Goal: Information Seeking & Learning: Find specific fact

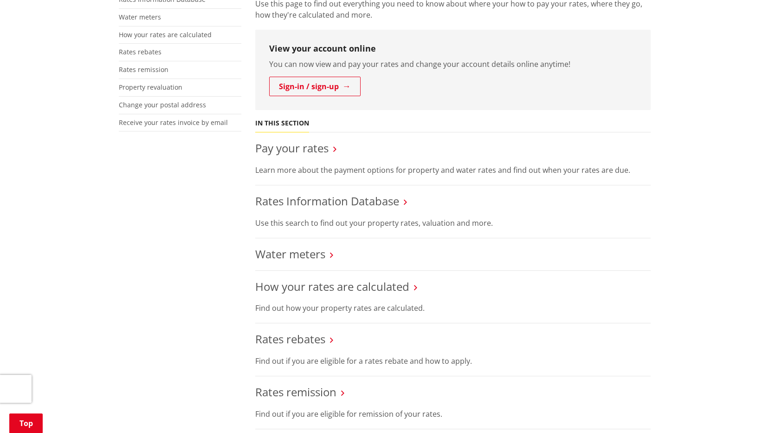
scroll to position [278, 0]
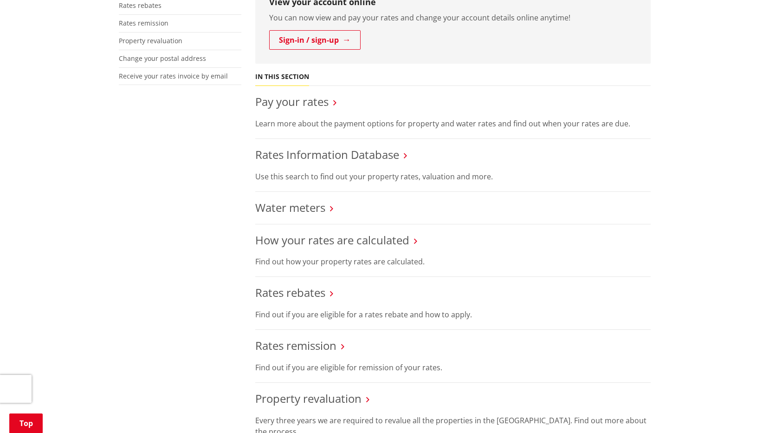
click at [401, 156] on h3 "Rates Information Database" at bounding box center [452, 154] width 395 height 13
click at [379, 153] on link "Rates Information Database" at bounding box center [327, 154] width 144 height 15
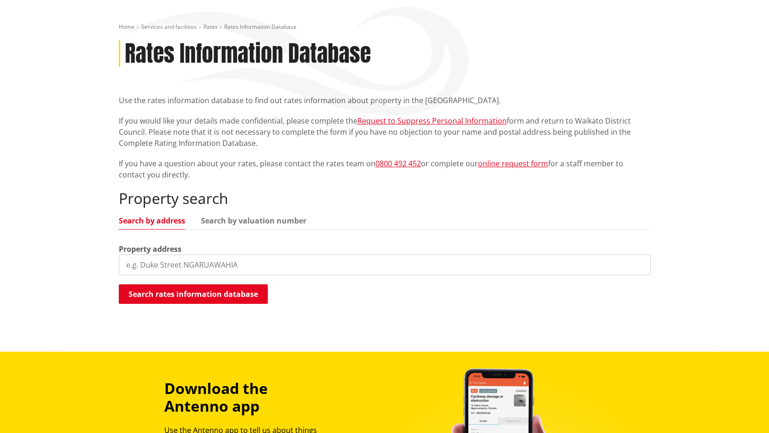
scroll to position [139, 0]
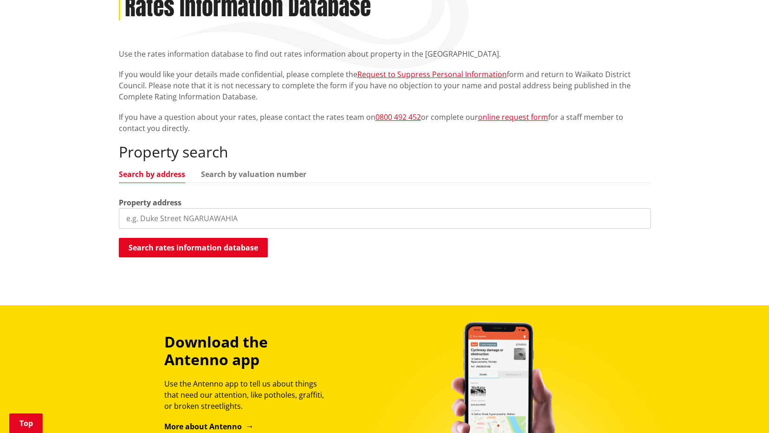
click at [250, 211] on input "search" at bounding box center [385, 218] width 532 height 20
type input "65 great south road"
click at [239, 245] on button "Search rates information database" at bounding box center [193, 247] width 149 height 19
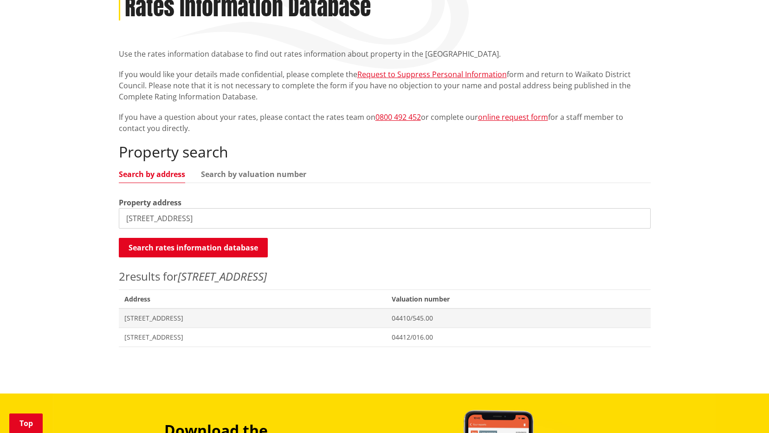
scroll to position [186, 0]
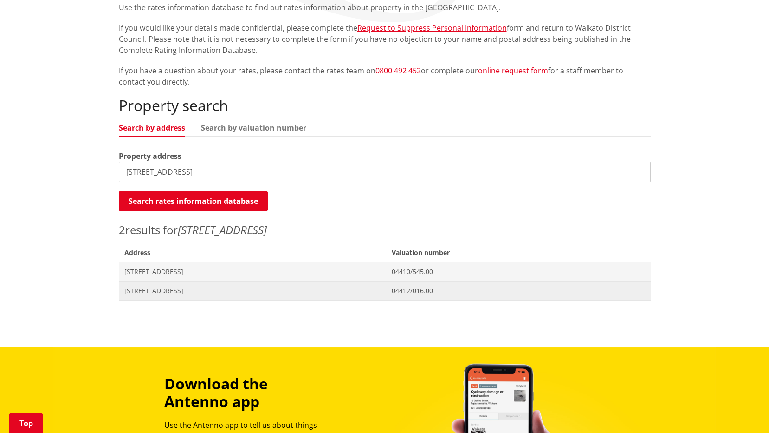
click at [381, 291] on span "[STREET_ADDRESS]" at bounding box center [252, 290] width 257 height 9
